Goal: Information Seeking & Learning: Learn about a topic

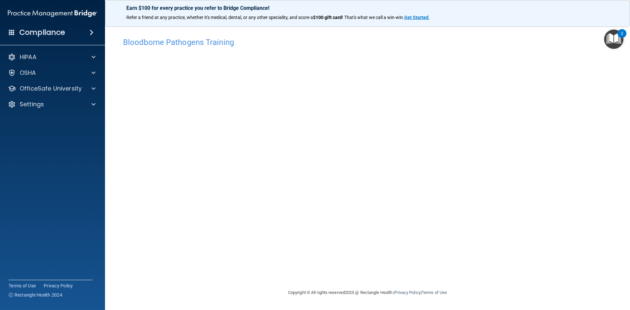
click at [446, 276] on div "Bloodborne Pathogens Training This course doesn’t expire until [DATE]. Are you …" at bounding box center [367, 161] width 499 height 255
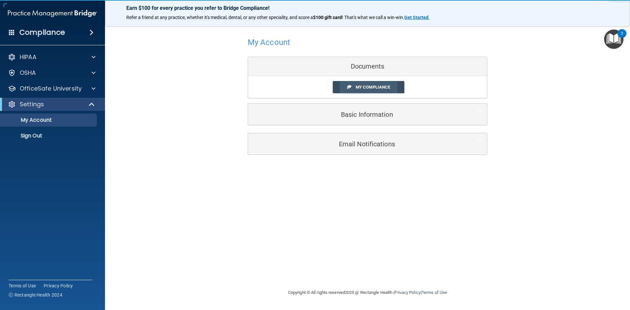
click at [381, 87] on span "My Compliance" at bounding box center [373, 87] width 34 height 5
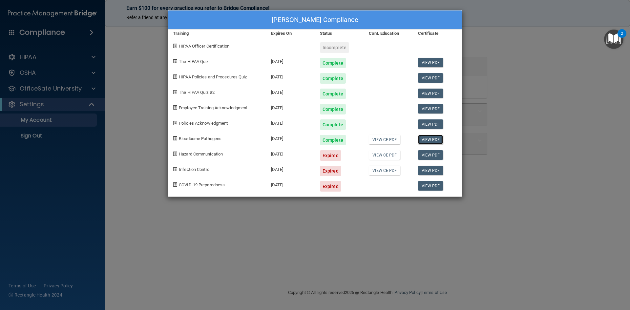
click at [434, 138] on link "View PDF" at bounding box center [430, 140] width 25 height 10
click at [486, 251] on div "Kaycee Carter's Compliance Training Expires On Status Cont. Education Certifica…" at bounding box center [315, 155] width 630 height 310
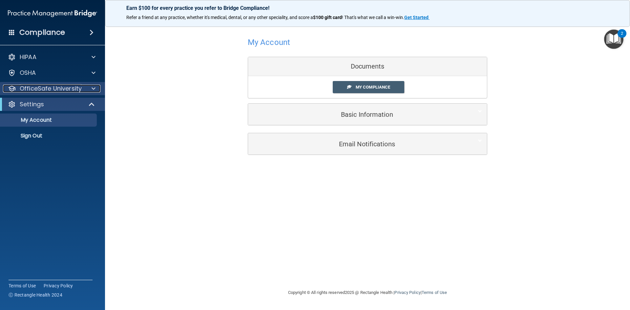
click at [30, 90] on p "OfficeSafe University" at bounding box center [51, 89] width 62 height 8
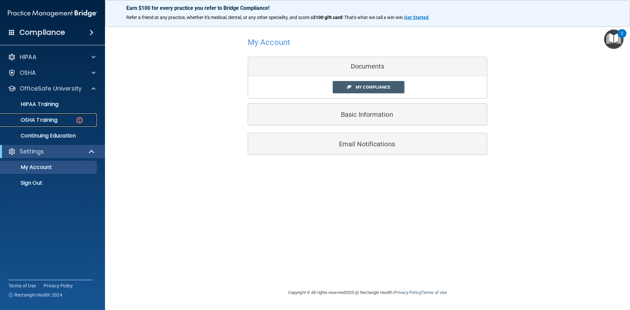
click at [42, 125] on link "OSHA Training" at bounding box center [44, 120] width 103 height 13
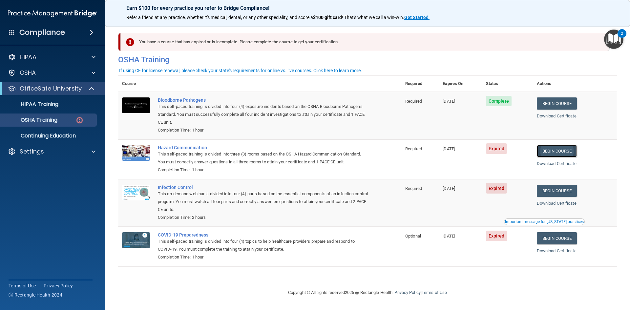
click at [569, 153] on link "Begin Course" at bounding box center [557, 151] width 40 height 12
click at [46, 124] on link "OSHA Training" at bounding box center [44, 120] width 103 height 13
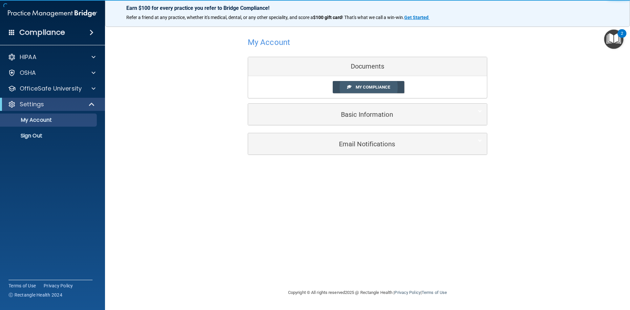
click at [380, 82] on div "My Compliance My Compliance My BAA" at bounding box center [367, 87] width 239 height 22
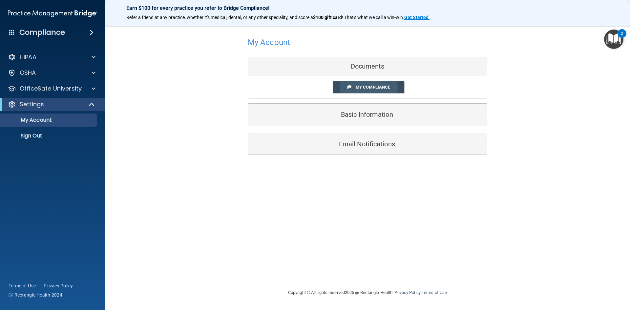
click at [380, 90] on link "My Compliance" at bounding box center [369, 87] width 72 height 12
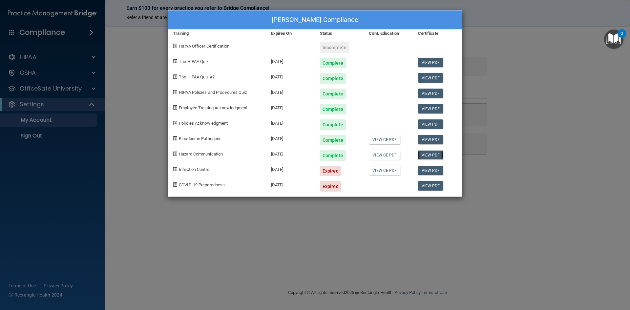
click at [435, 158] on link "View PDF" at bounding box center [430, 155] width 25 height 10
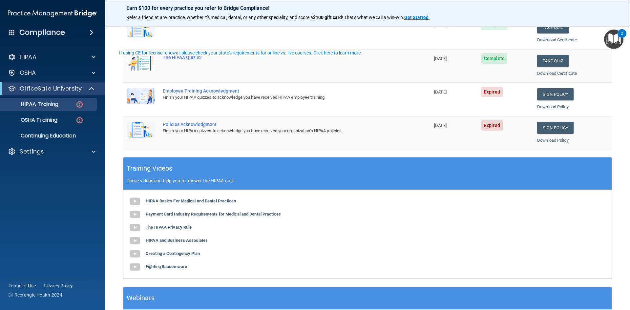
scroll to position [164, 0]
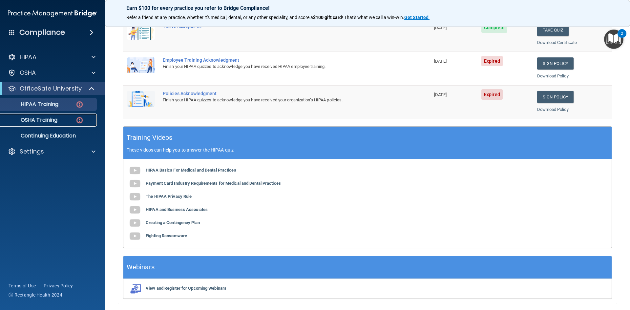
click at [47, 121] on p "OSHA Training" at bounding box center [30, 120] width 53 height 7
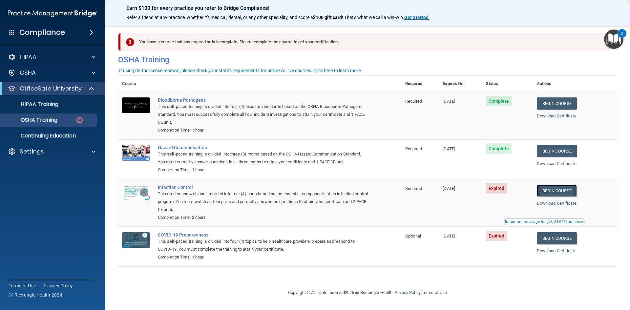
click at [559, 190] on link "Begin Course" at bounding box center [557, 191] width 40 height 12
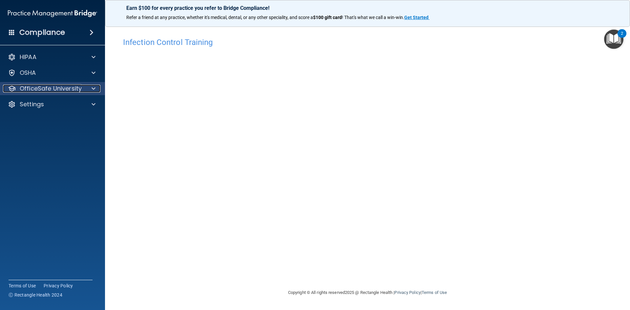
click at [47, 87] on p "OfficeSafe University" at bounding box center [51, 89] width 62 height 8
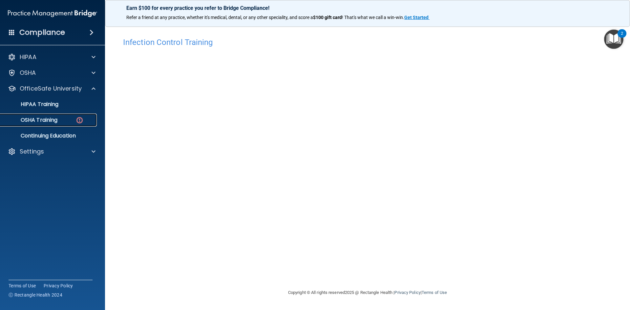
click at [56, 122] on p "OSHA Training" at bounding box center [30, 120] width 53 height 7
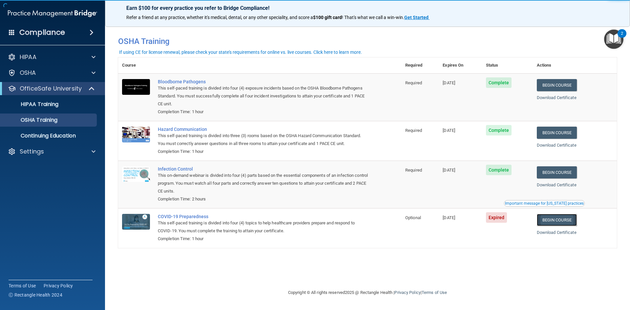
click at [562, 224] on link "Begin Course" at bounding box center [557, 220] width 40 height 12
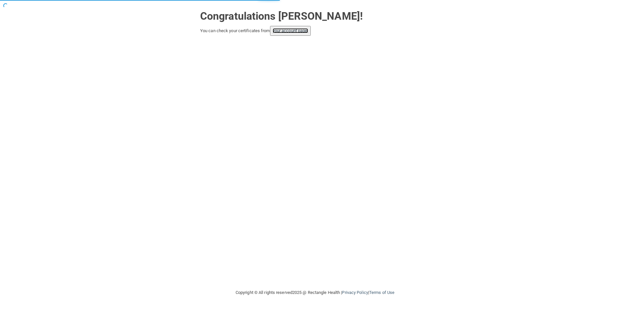
click at [296, 32] on link "your account page!" at bounding box center [291, 30] width 36 height 5
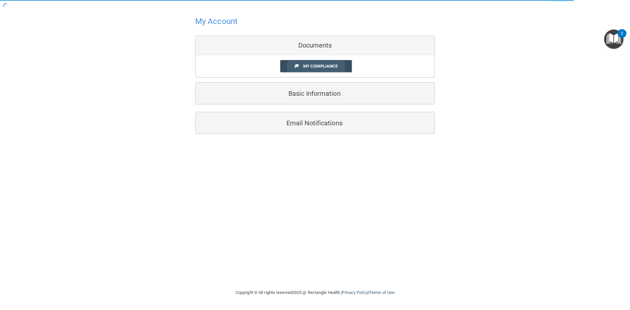
click at [343, 63] on link "My Compliance" at bounding box center [316, 66] width 72 height 12
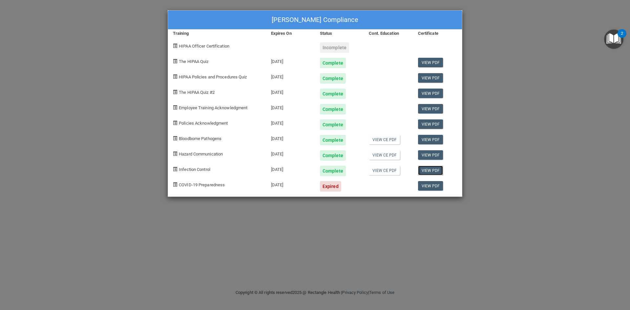
click at [423, 172] on link "View PDF" at bounding box center [430, 171] width 25 height 10
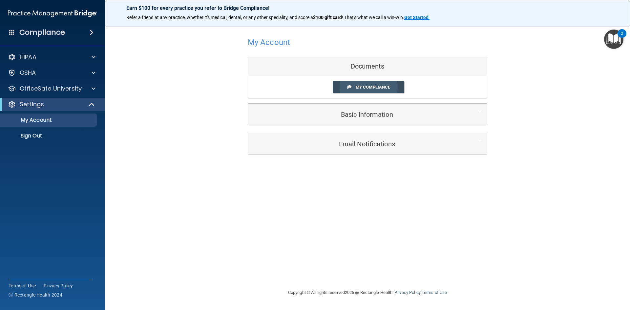
click at [365, 91] on link "My Compliance" at bounding box center [369, 87] width 72 height 12
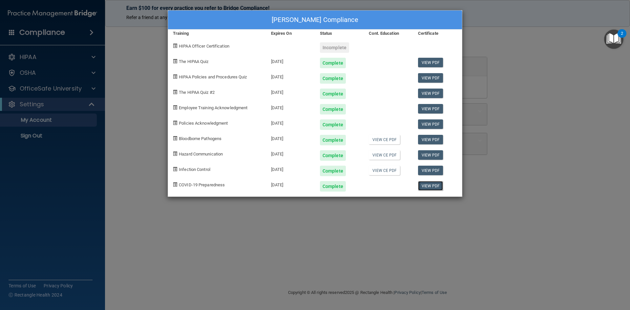
click at [432, 188] on link "View PDF" at bounding box center [430, 186] width 25 height 10
